Goal: Obtain resource: Obtain resource

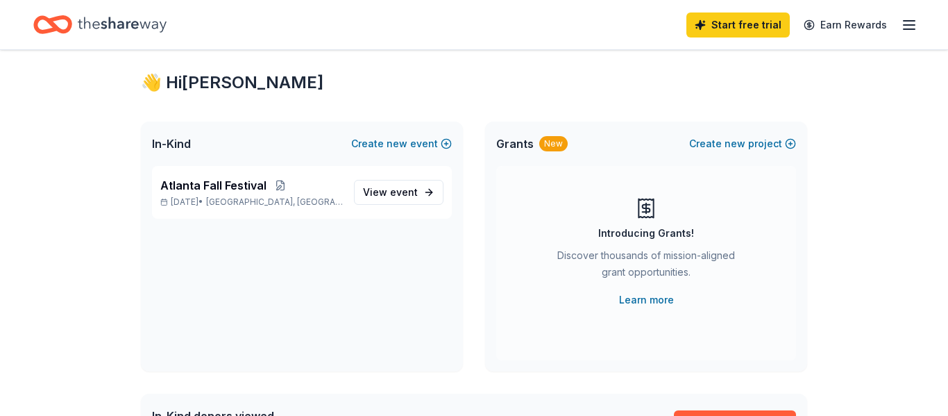
scroll to position [53, 0]
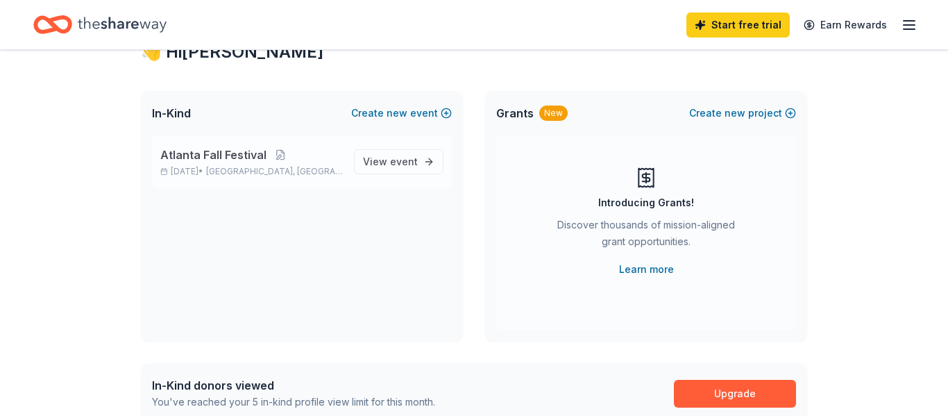
click at [222, 160] on span "Atlanta Fall Festival" at bounding box center [213, 154] width 106 height 17
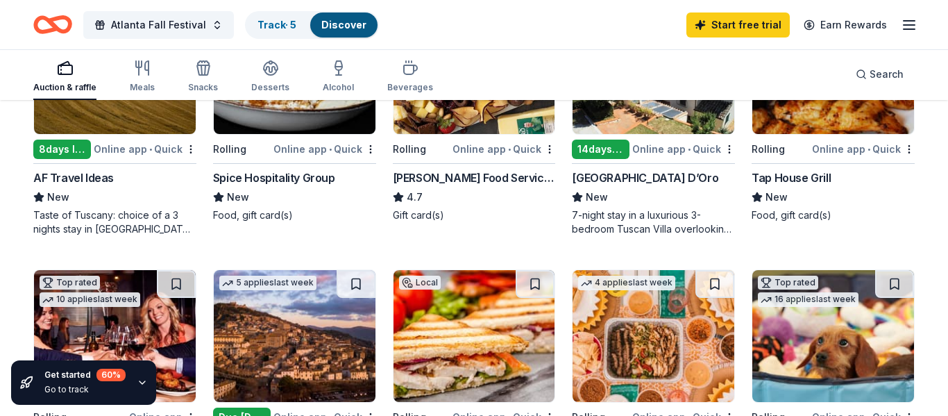
scroll to position [537, 0]
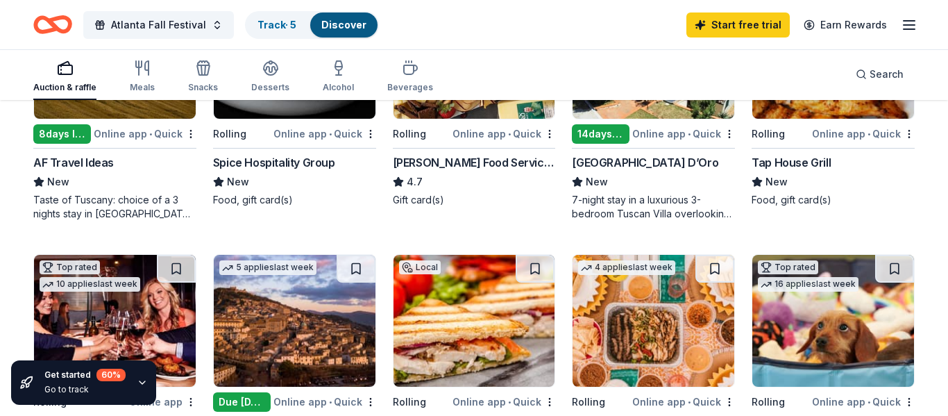
click at [912, 26] on icon "button" at bounding box center [909, 25] width 17 height 17
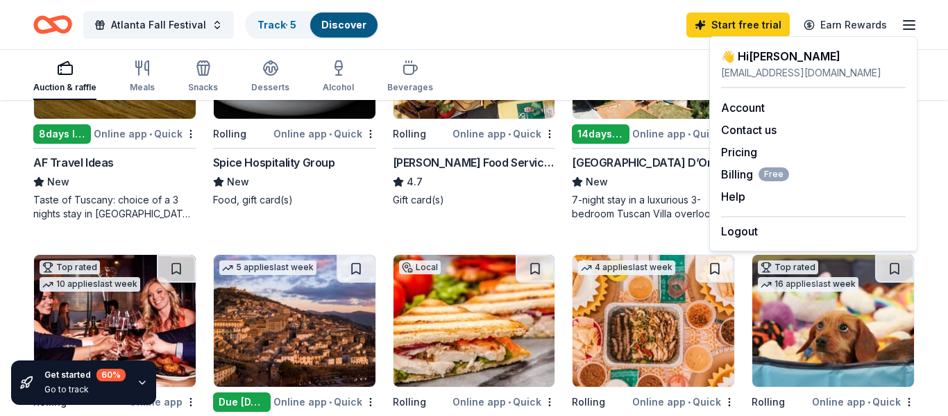
click at [552, 31] on div "Atlanta Fall Festival Track · 5 Discover Start free trial Earn Rewards" at bounding box center [473, 24] width 881 height 33
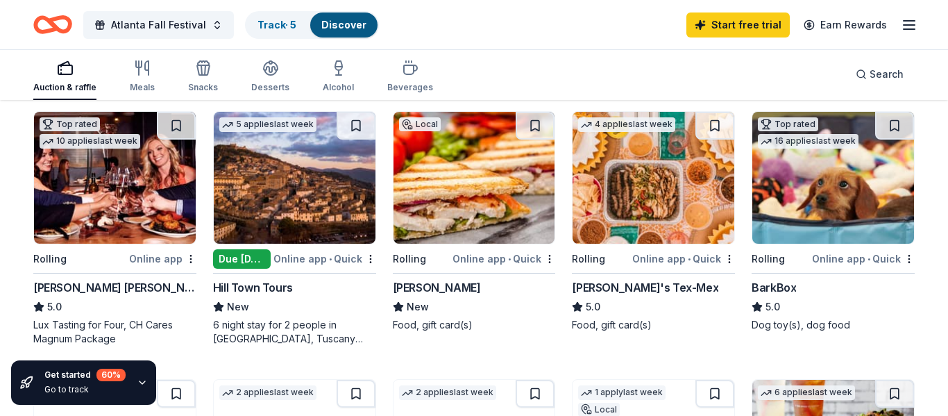
scroll to position [655, 0]
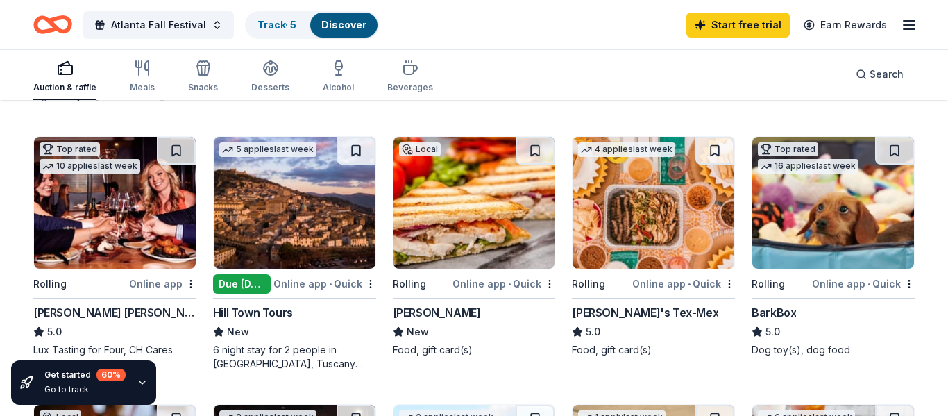
click at [94, 211] on img at bounding box center [115, 203] width 162 height 132
